Goal: Find specific page/section: Find specific page/section

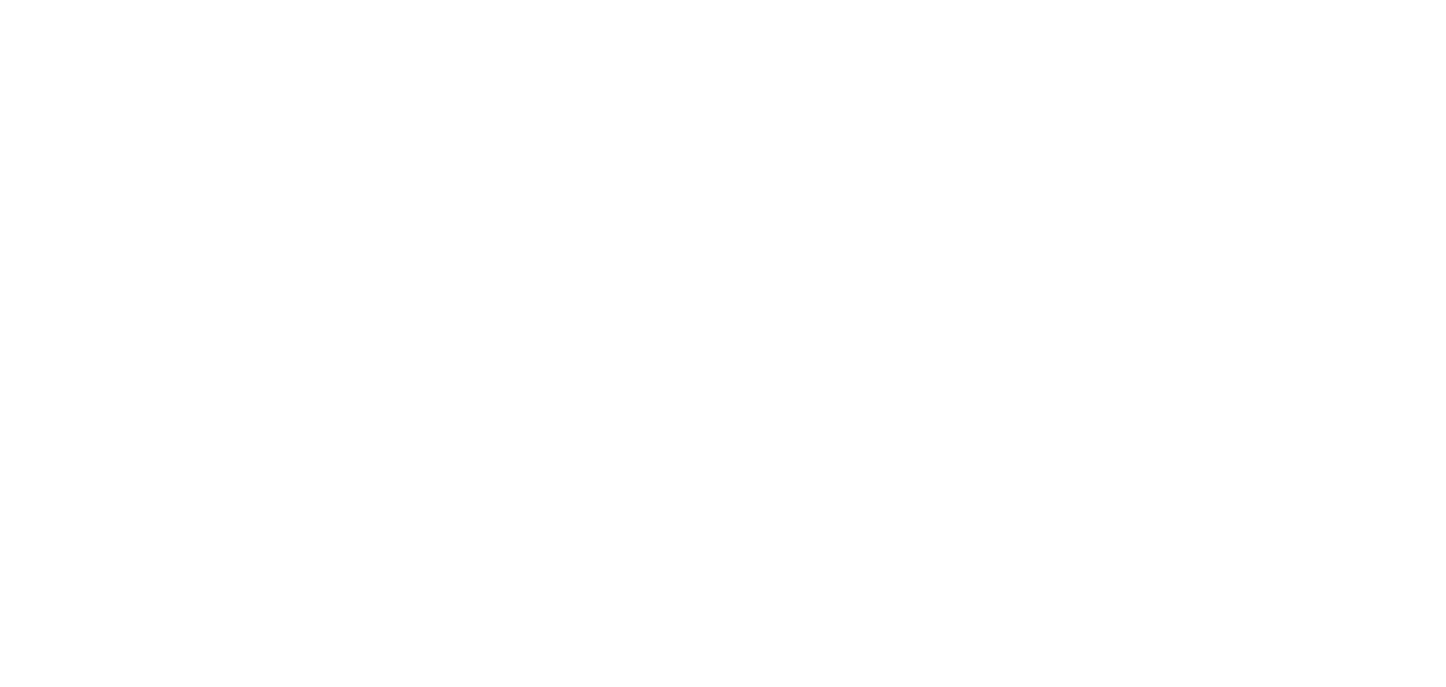
select select "Song"
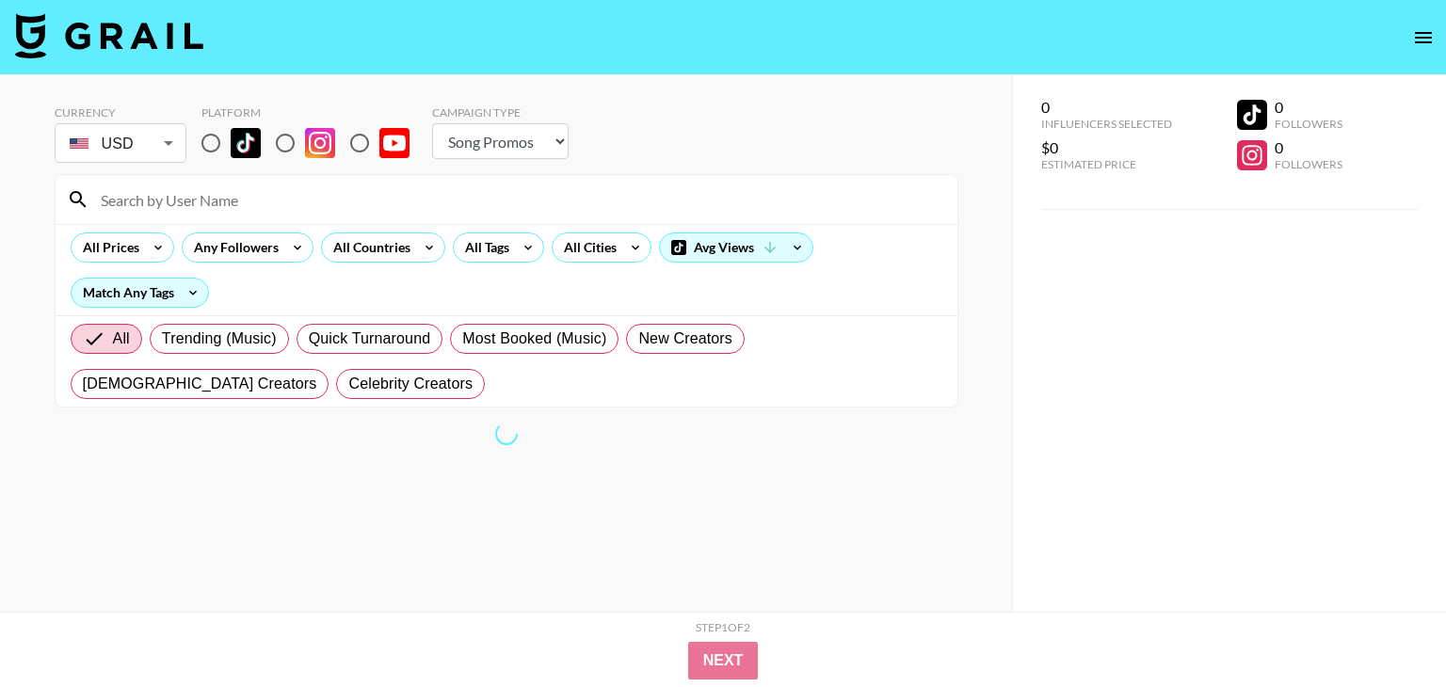
click at [194, 139] on input "radio" at bounding box center [211, 143] width 40 height 40
radio input "true"
click at [206, 145] on input "radio" at bounding box center [211, 143] width 40 height 40
click at [207, 148] on input "radio" at bounding box center [211, 143] width 40 height 40
click at [212, 146] on input "radio" at bounding box center [211, 143] width 40 height 40
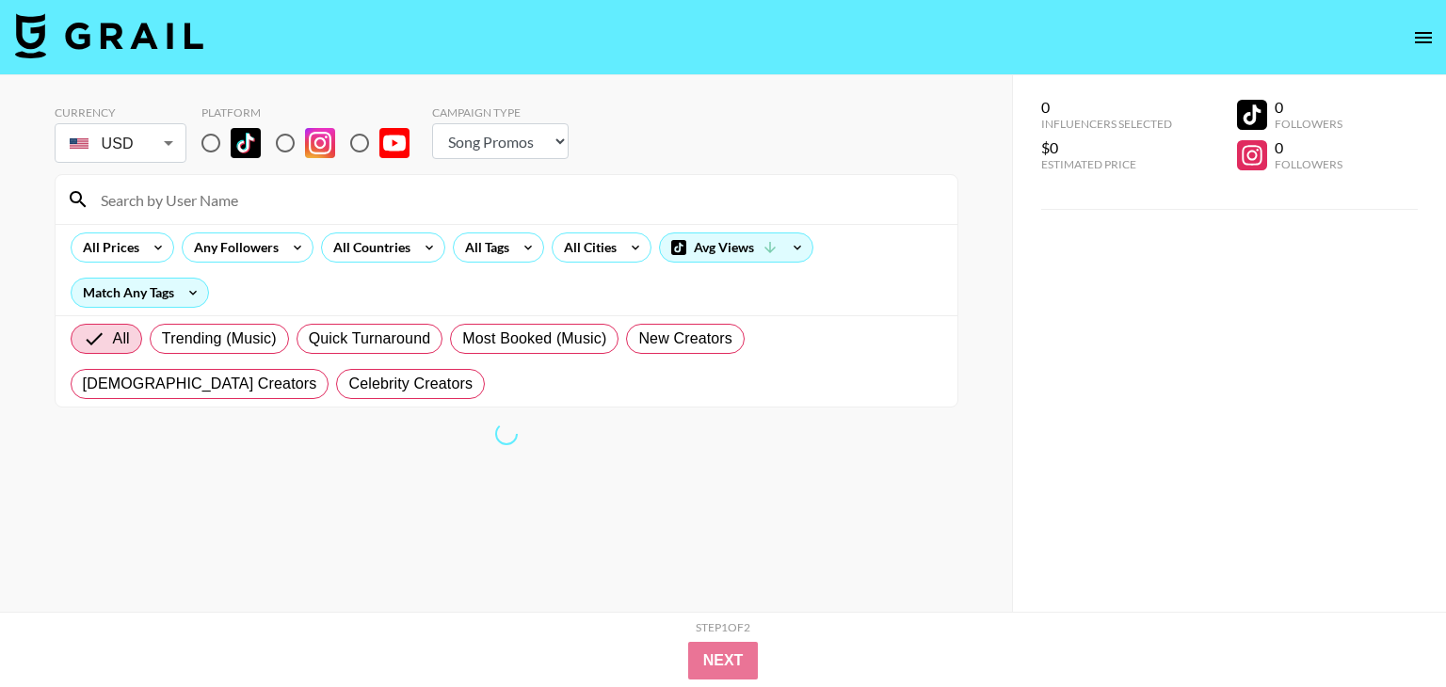
click at [211, 135] on input "radio" at bounding box center [211, 143] width 40 height 40
click at [207, 140] on input "radio" at bounding box center [211, 143] width 40 height 40
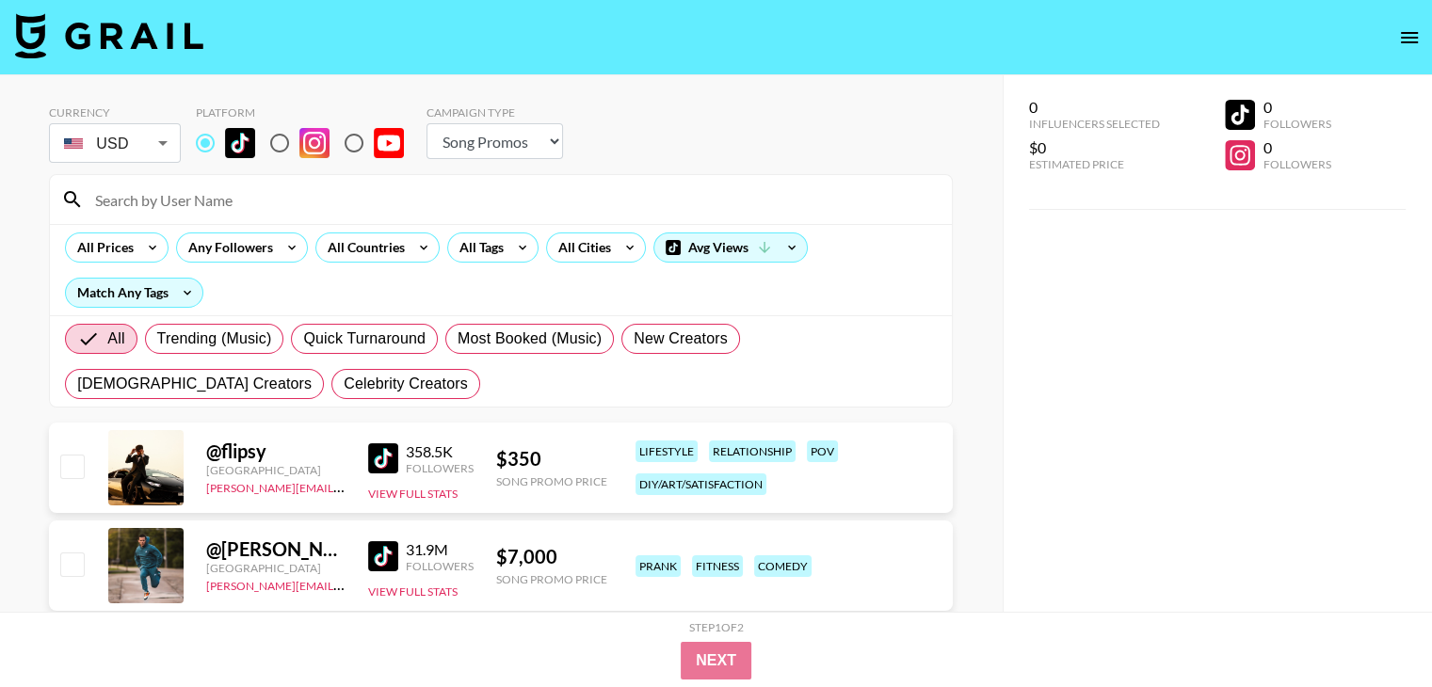
click at [250, 196] on input at bounding box center [512, 200] width 857 height 30
paste input "powerlikeaustin"
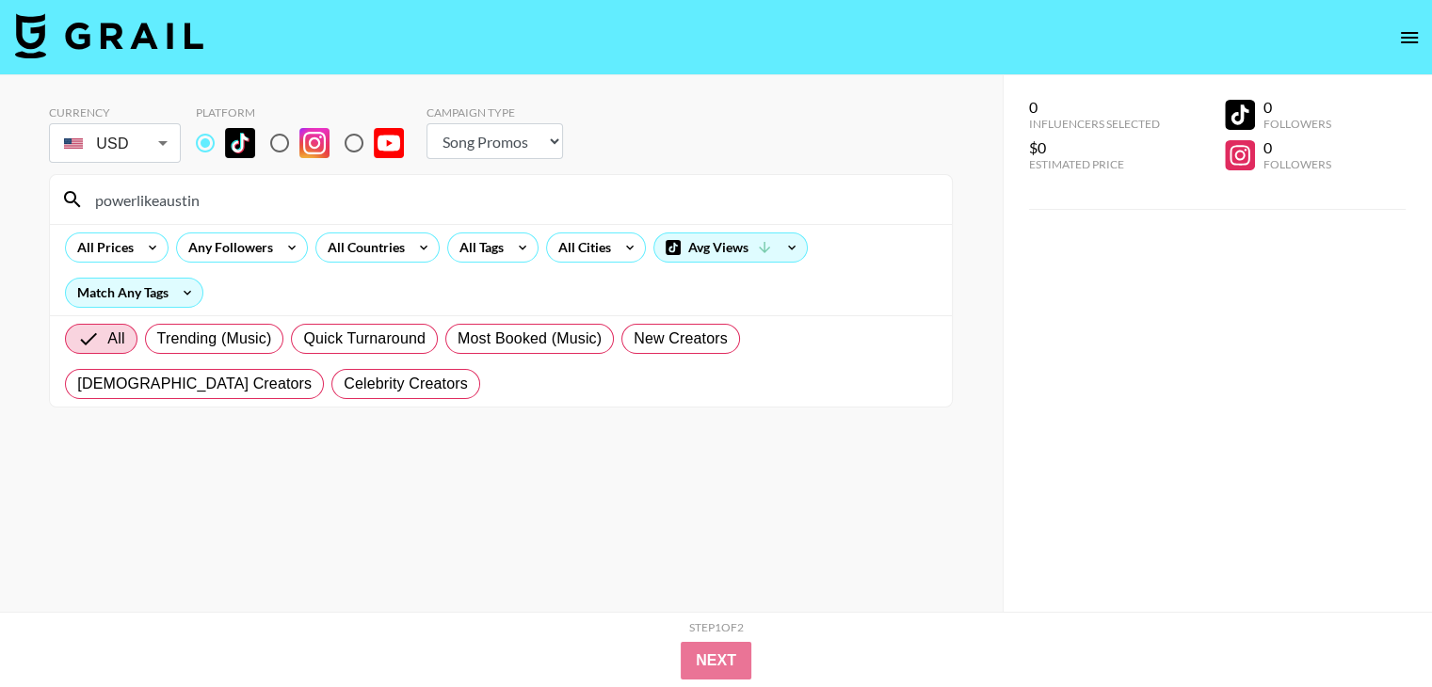
click at [280, 198] on input "powerlikeaustin" at bounding box center [512, 200] width 857 height 30
type input "powerlikeaustin"
